Goal: Task Accomplishment & Management: Use online tool/utility

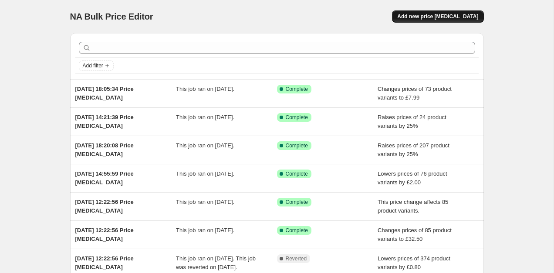
click at [436, 17] on span "Add new price [MEDICAL_DATA]" at bounding box center [437, 16] width 81 height 7
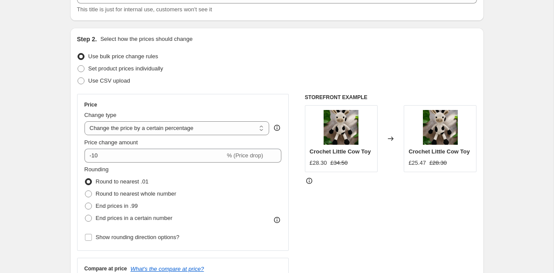
scroll to position [65, 0]
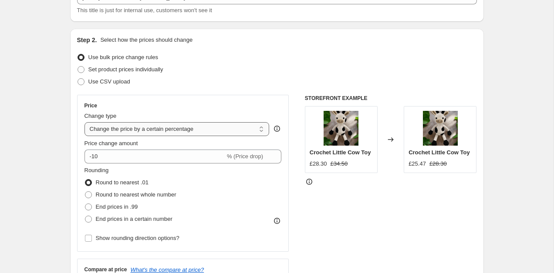
click at [162, 130] on select "Change the price to a certain amount Change the price by a certain amount Chang…" at bounding box center [176, 129] width 185 height 14
select select "by"
click at [84, 122] on select "Change the price to a certain amount Change the price by a certain amount Chang…" at bounding box center [176, 129] width 185 height 14
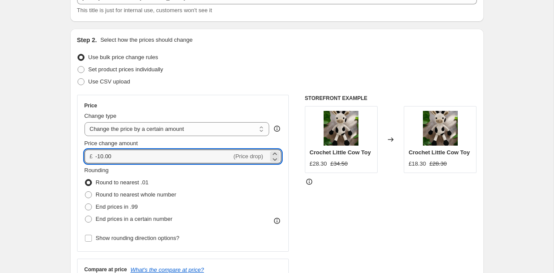
drag, startPoint x: 125, startPoint y: 156, endPoint x: 54, endPoint y: 155, distance: 71.4
type input "2.00"
click at [326, 202] on div "STOREFRONT EXAMPLE Crochet Little Cow Toy £28.30 £34.50 Changed to Crochet Litt…" at bounding box center [391, 201] width 172 height 213
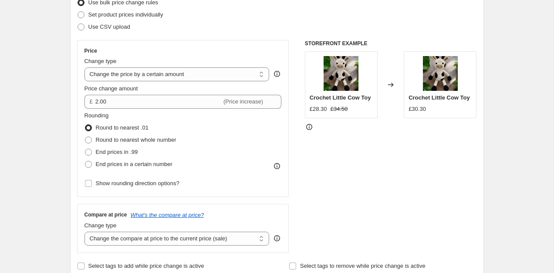
scroll to position [121, 0]
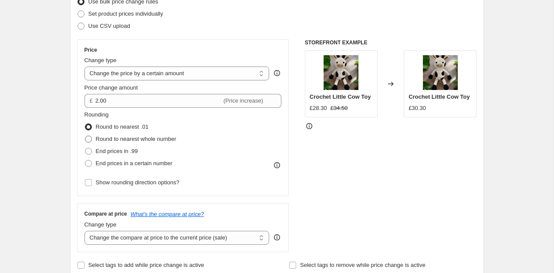
click at [118, 145] on label "Round to nearest whole number" at bounding box center [130, 139] width 92 height 12
click at [85, 136] on input "Round to nearest whole number" at bounding box center [85, 136] width 0 height 0
radio input "true"
click at [118, 145] on label "Round to nearest whole number" at bounding box center [130, 139] width 92 height 12
click at [85, 136] on input "Round to nearest whole number" at bounding box center [85, 136] width 0 height 0
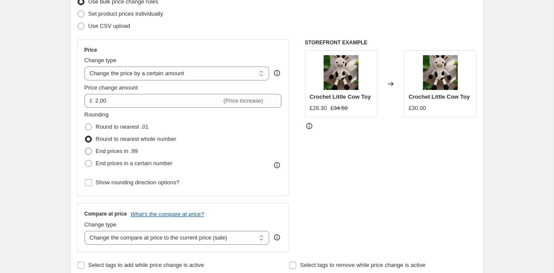
click at [118, 150] on span "End prices in .99" at bounding box center [117, 151] width 42 height 7
click at [85, 148] on input "End prices in .99" at bounding box center [85, 148] width 0 height 0
radio input "true"
click at [135, 165] on span "End prices in a certain number" at bounding box center [134, 163] width 77 height 7
click at [85, 161] on input "End prices in a certain number" at bounding box center [85, 160] width 0 height 0
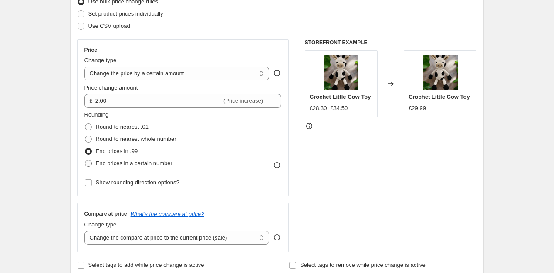
radio input "true"
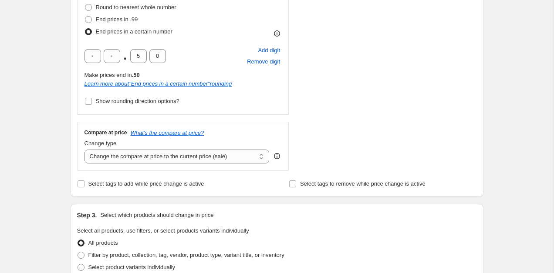
scroll to position [256, 0]
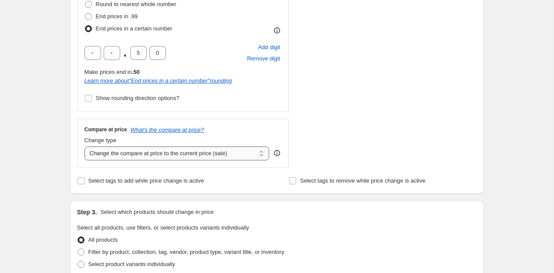
click at [185, 155] on select "Change the compare at price to the current price (sale) Change the compare at p…" at bounding box center [176, 154] width 185 height 14
select select "no_change"
click at [84, 147] on select "Change the compare at price to the current price (sale) Change the compare at p…" at bounding box center [176, 154] width 185 height 14
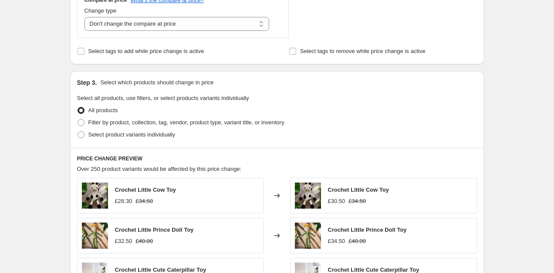
scroll to position [387, 0]
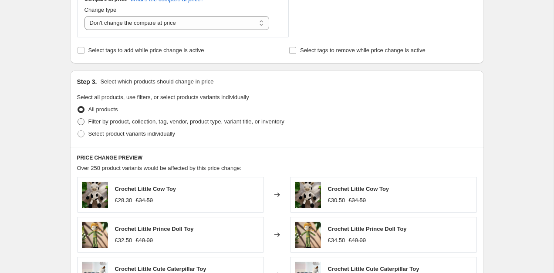
click at [135, 124] on span "Filter by product, collection, tag, vendor, product type, variant title, or inv…" at bounding box center [186, 121] width 196 height 7
click at [78, 119] on input "Filter by product, collection, tag, vendor, product type, variant title, or inv…" at bounding box center [77, 118] width 0 height 0
radio input "true"
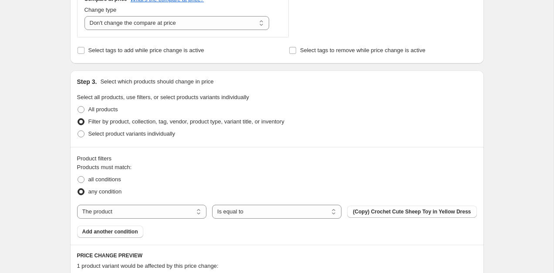
click at [135, 219] on div "The product The product's collection The product's tag The product's vendor The…" at bounding box center [277, 212] width 400 height 14
click at [145, 213] on select "The product The product's collection The product's tag The product's vendor The…" at bounding box center [141, 212] width 129 height 14
select select "collection"
click at [389, 211] on button "Best Sellers" at bounding box center [411, 212] width 129 height 12
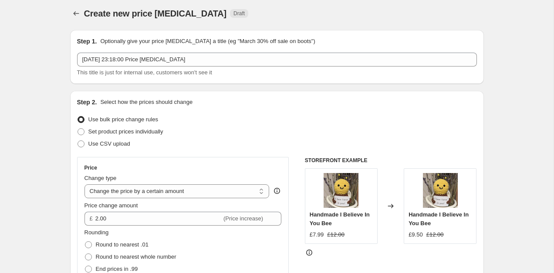
scroll to position [0, 0]
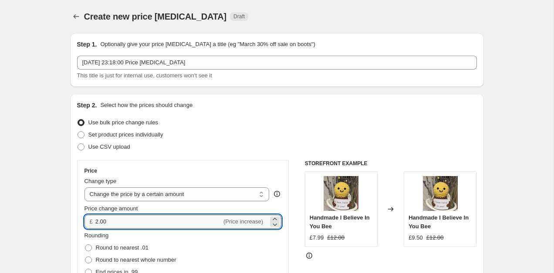
drag, startPoint x: 145, startPoint y: 226, endPoint x: 116, endPoint y: 227, distance: 29.6
click at [116, 227] on input "2.00" at bounding box center [158, 222] width 126 height 14
drag, startPoint x: 116, startPoint y: 227, endPoint x: 73, endPoint y: 210, distance: 46.2
click at [73, 210] on div "Step 2. Select how the prices should change Use bulk price change rules Set pro…" at bounding box center [277, 272] width 414 height 356
type input "4.00"
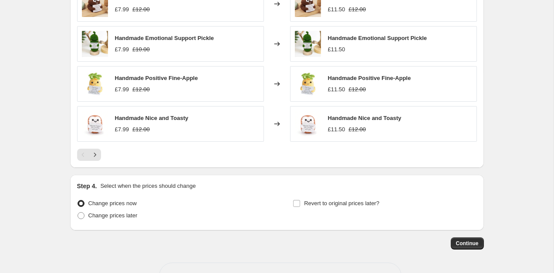
scroll to position [745, 0]
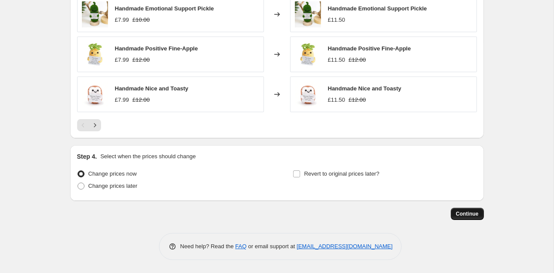
click at [472, 210] on button "Continue" at bounding box center [467, 214] width 33 height 12
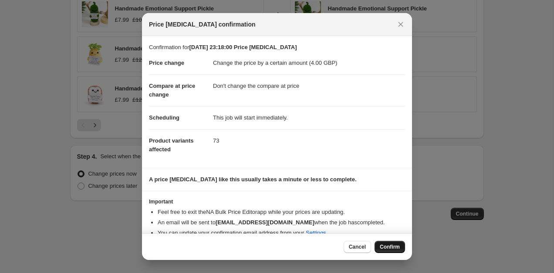
click at [380, 244] on span "Confirm" at bounding box center [390, 247] width 20 height 7
